Goal: Task Accomplishment & Management: Use online tool/utility

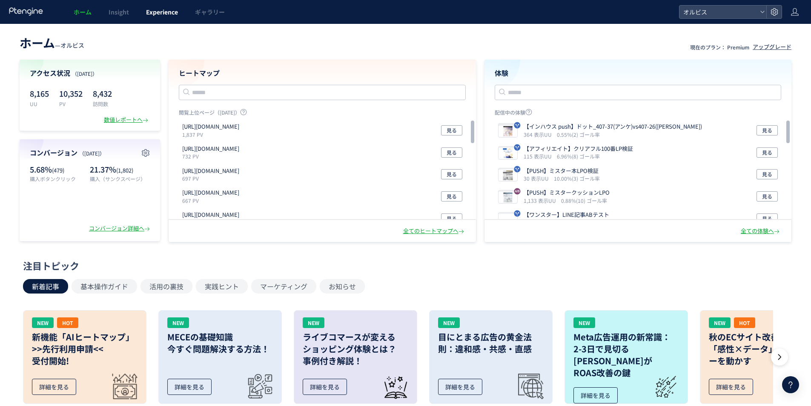
click at [155, 12] on span "Experience" at bounding box center [162, 12] width 32 height 9
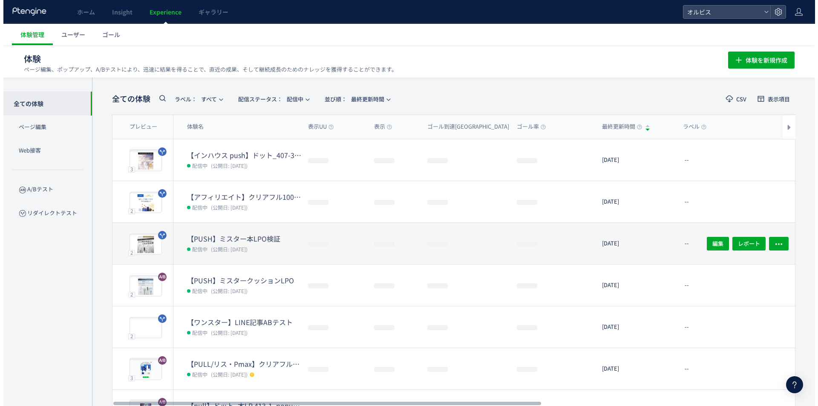
scroll to position [129, 0]
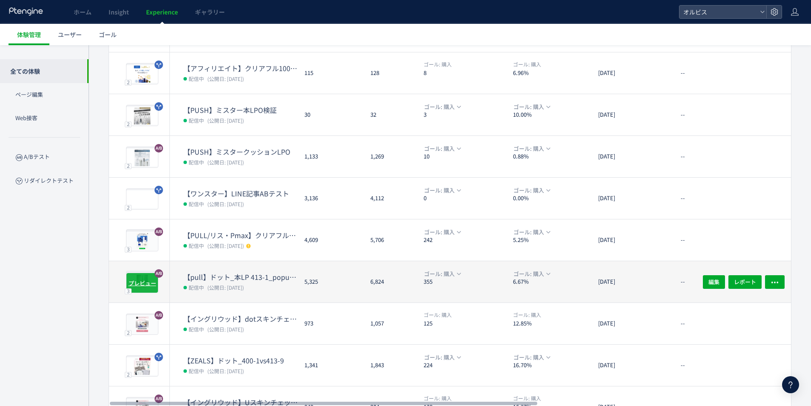
click at [137, 287] on div "プレビュー" at bounding box center [142, 283] width 32 height 20
click at [140, 279] on span "プレビュー" at bounding box center [143, 283] width 28 height 8
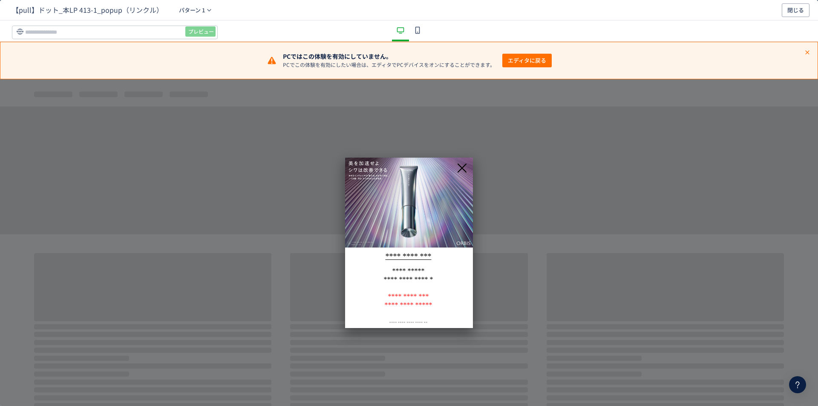
click at [466, 169] on icon "dialog" at bounding box center [462, 168] width 14 height 14
click at [624, 78] on div "PCではこの体験を有効にしていません。 PCでこの体験を有効にしたい場合は、エディタでPCデバイスをオンにすることができます。 [GEOGRAPHIC_DAT…" at bounding box center [409, 60] width 818 height 37
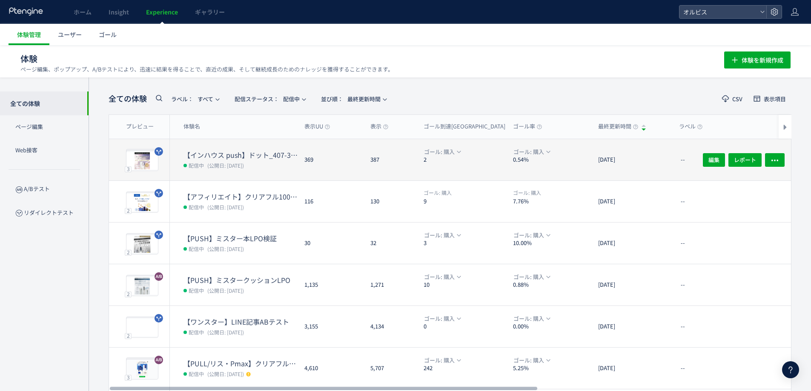
click at [269, 164] on dd "配信中 (公開日: 2025/10/01)" at bounding box center [241, 165] width 114 height 11
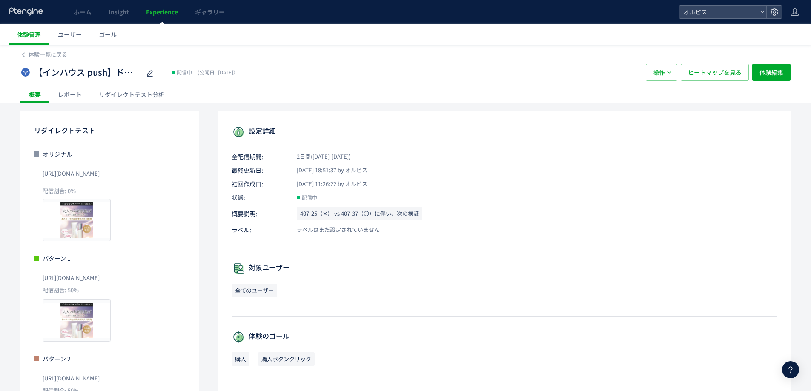
click at [166, 16] on link "Experience" at bounding box center [162, 12] width 49 height 24
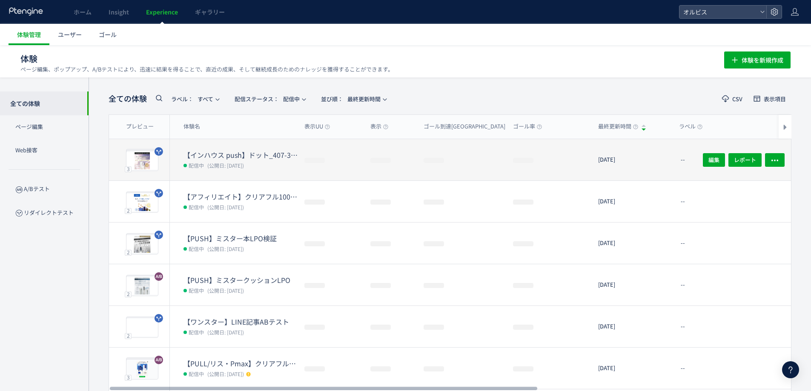
click at [216, 160] on dd "配信中 (公開日: 2025/10/01)" at bounding box center [241, 165] width 114 height 11
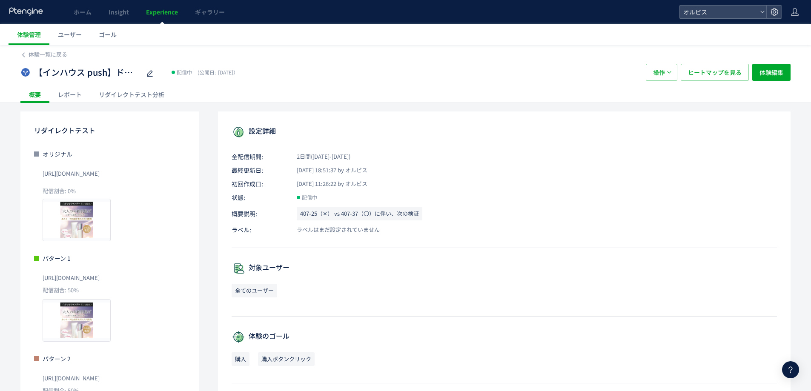
click at [147, 103] on div "リダイレクトテスト分析" at bounding box center [131, 94] width 83 height 17
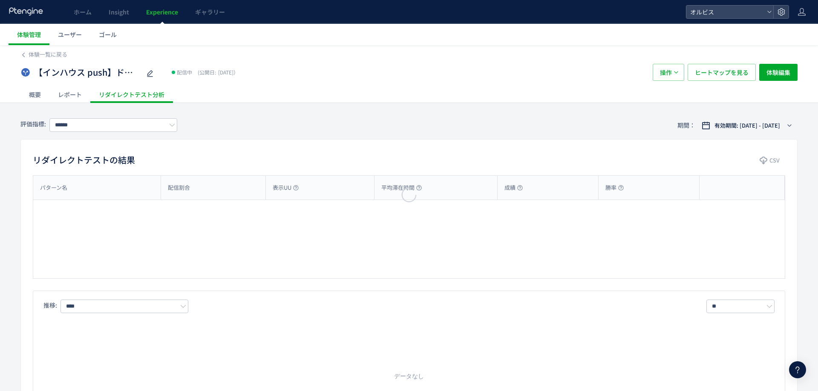
type input "**"
